Goal: Task Accomplishment & Management: Complete application form

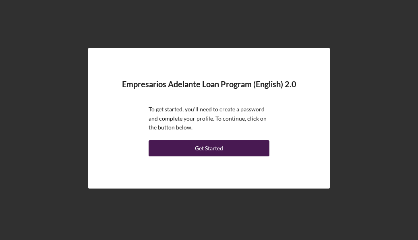
click at [200, 153] on div "Get Started" at bounding box center [209, 149] width 28 height 16
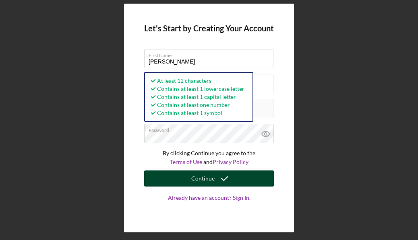
click at [189, 182] on button "Continue" at bounding box center [209, 179] width 130 height 16
